Goal: Find specific page/section: Find specific page/section

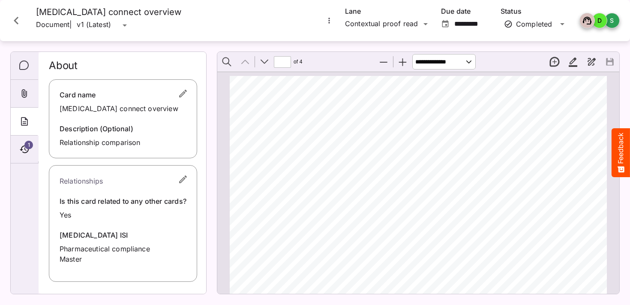
scroll to position [96, 0]
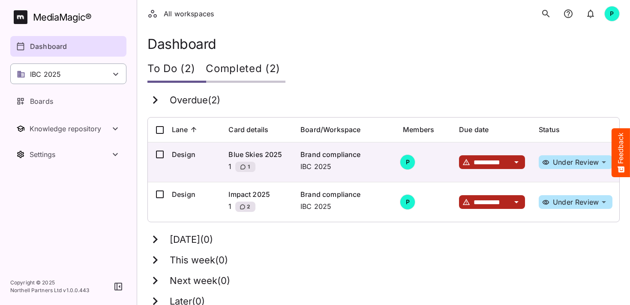
click at [68, 76] on div "IBC 2025" at bounding box center [68, 73] width 116 height 21
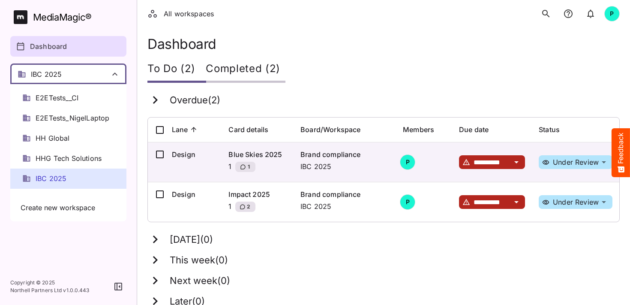
scroll to position [97, 0]
click at [57, 130] on div "HH Global" at bounding box center [68, 137] width 116 height 20
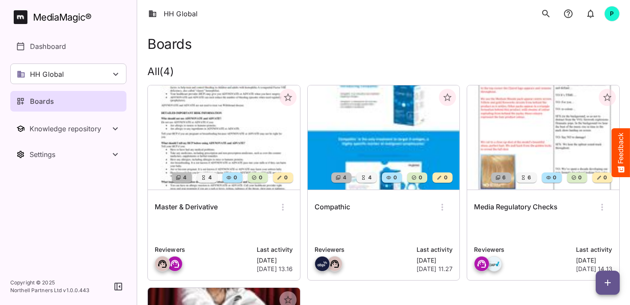
click at [539, 130] on img at bounding box center [543, 137] width 152 height 104
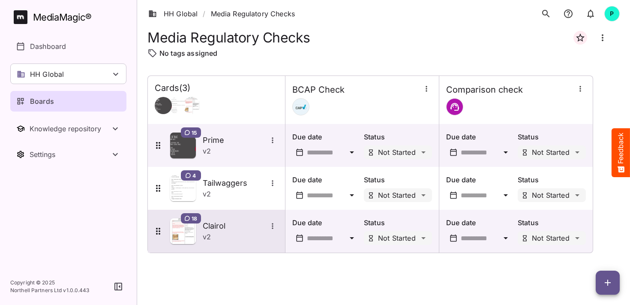
click at [231, 233] on div "v 2" at bounding box center [240, 237] width 75 height 10
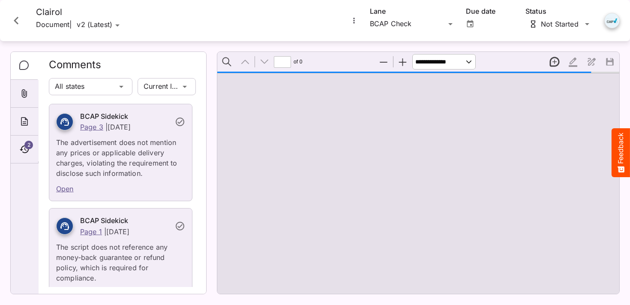
type input "*"
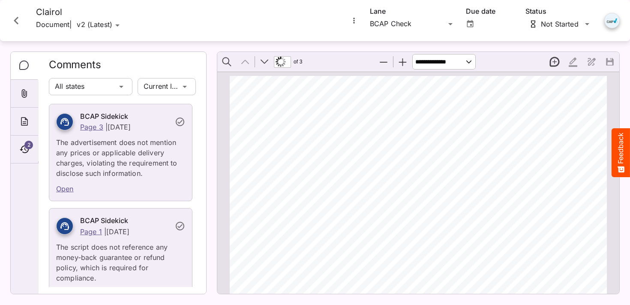
scroll to position [4, 0]
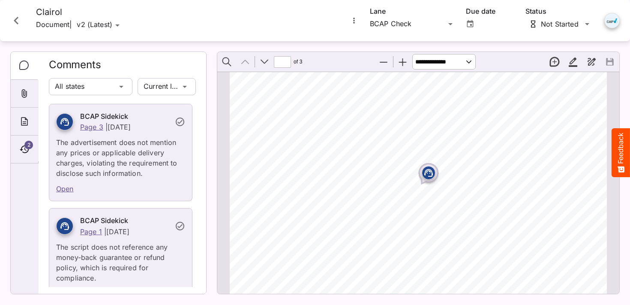
click at [16, 14] on icon "Close card" at bounding box center [16, 20] width 15 height 15
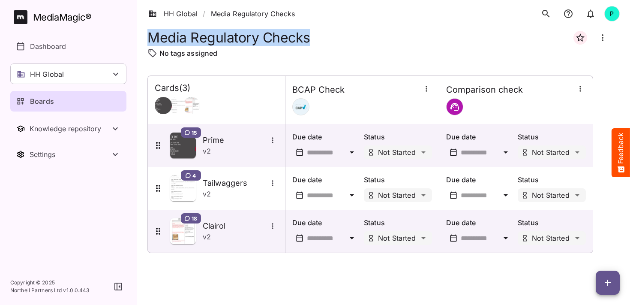
drag, startPoint x: 150, startPoint y: 36, endPoint x: 310, endPoint y: 34, distance: 160.4
click at [310, 34] on div "Media Regulatory Checks" at bounding box center [384, 37] width 473 height 21
copy h1 "Media Regulatory Checks"
